Goal: Browse casually

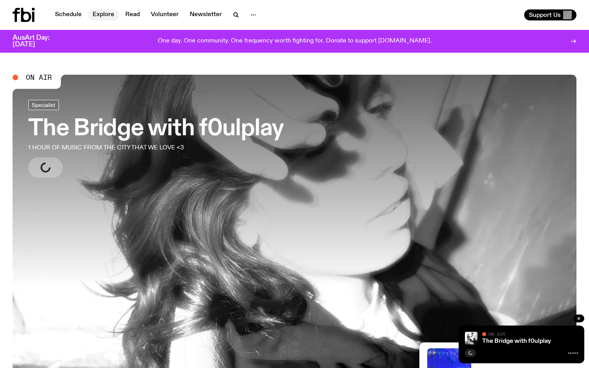
click at [104, 12] on link "Explore" at bounding box center [103, 14] width 31 height 11
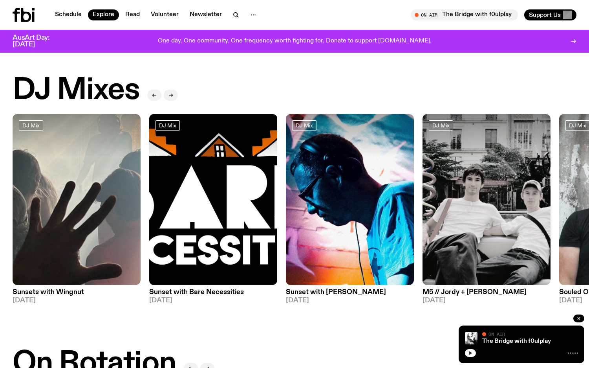
click at [471, 351] on icon "button" at bounding box center [470, 352] width 5 height 5
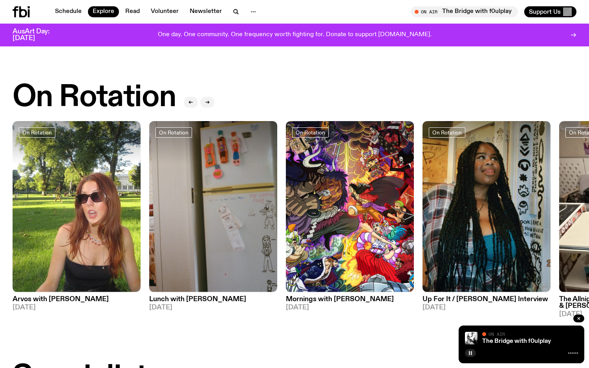
scroll to position [260, 0]
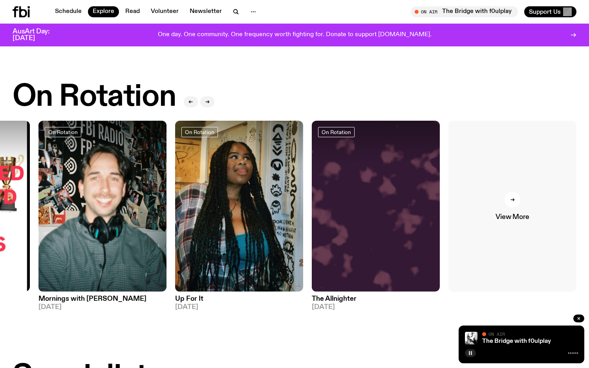
click at [514, 200] on icon at bounding box center [513, 199] width 1 height 3
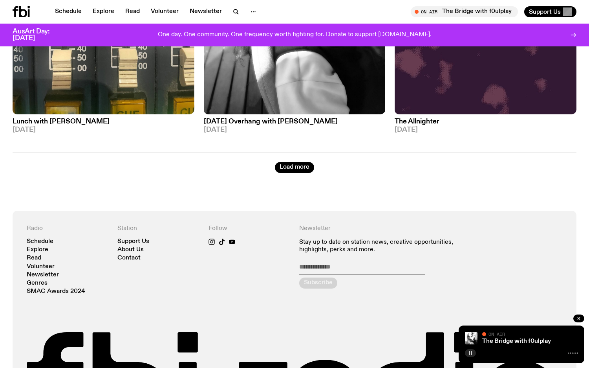
scroll to position [2254, 0]
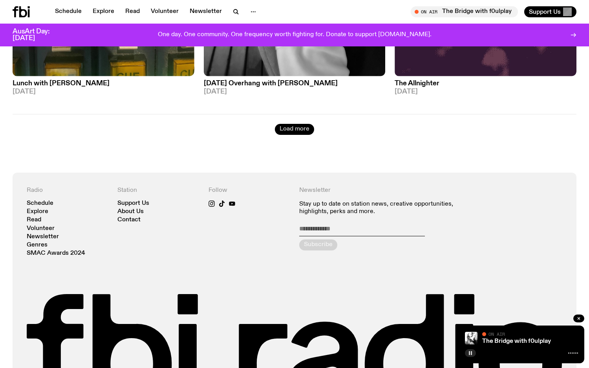
click at [295, 124] on button "Load more" at bounding box center [294, 129] width 39 height 11
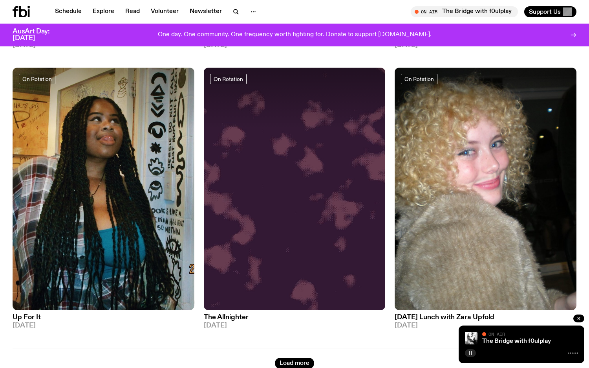
scroll to position [4339, 0]
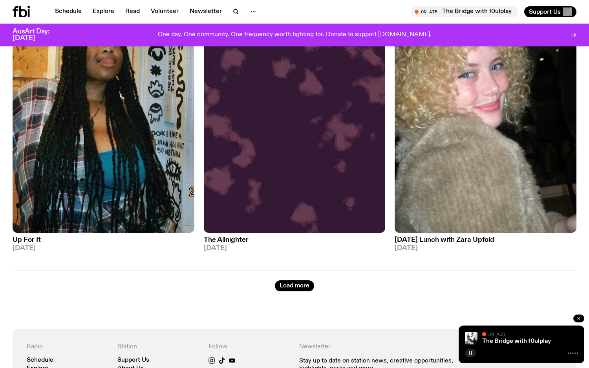
click at [579, 317] on icon "button" at bounding box center [579, 318] width 5 height 5
